Goal: Information Seeking & Learning: Understand process/instructions

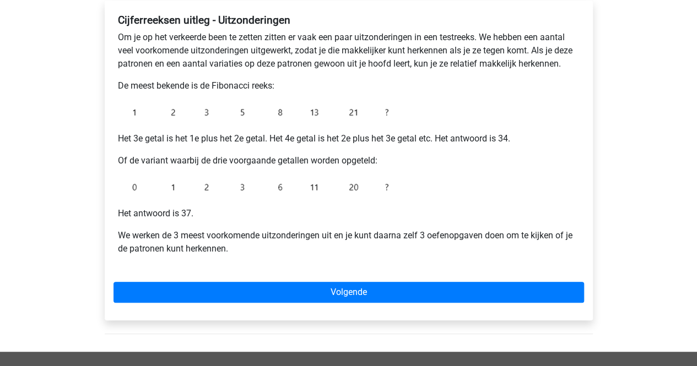
scroll to position [189, 0]
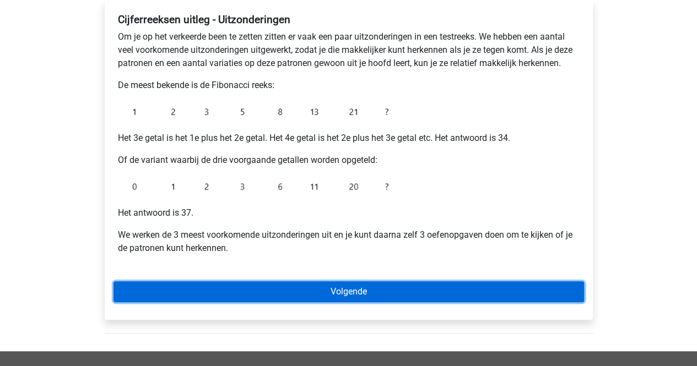
click at [253, 287] on link "Volgende" at bounding box center [348, 291] width 470 height 21
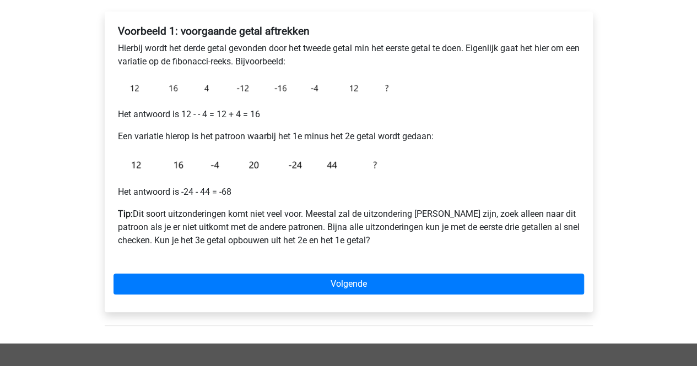
scroll to position [179, 0]
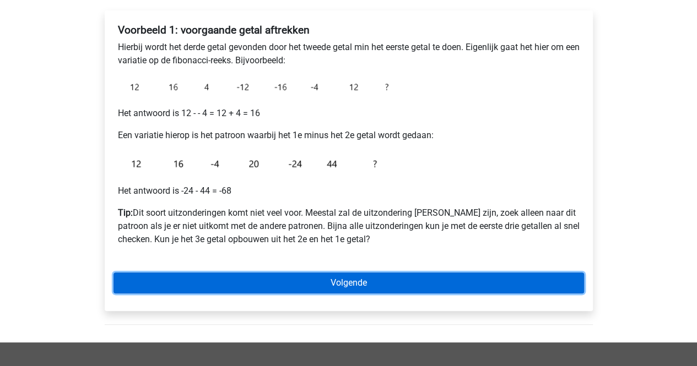
click at [213, 281] on link "Volgende" at bounding box center [348, 283] width 470 height 21
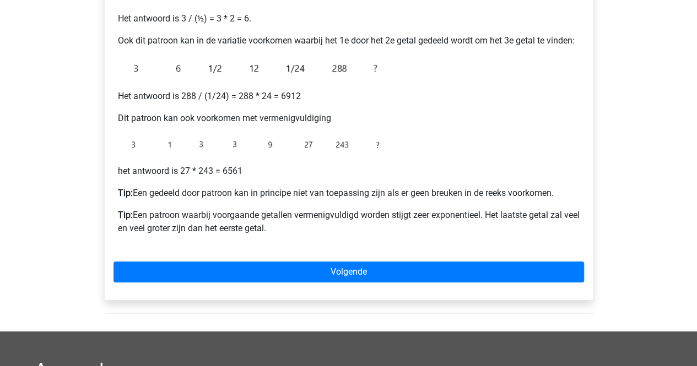
scroll to position [266, 0]
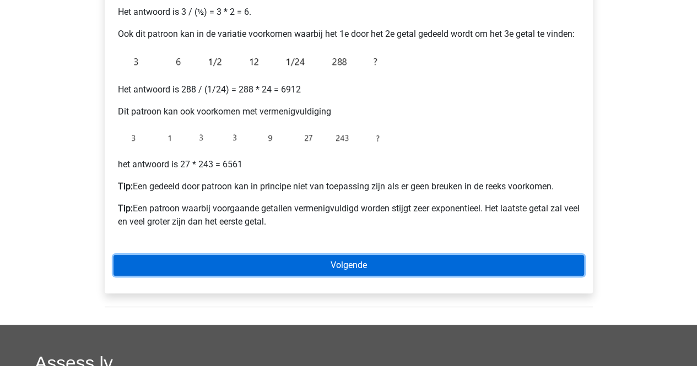
click at [205, 268] on link "Volgende" at bounding box center [348, 265] width 470 height 21
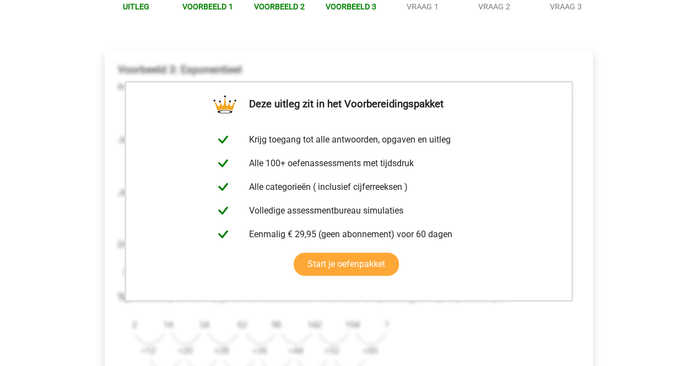
scroll to position [140, 0]
